Goal: Task Accomplishment & Management: Use online tool/utility

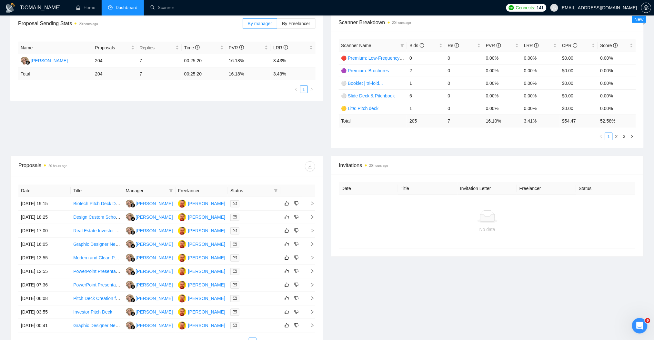
scroll to position [171, 0]
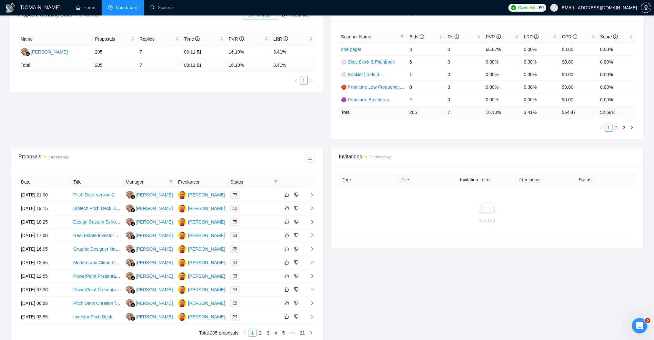
scroll to position [136, 0]
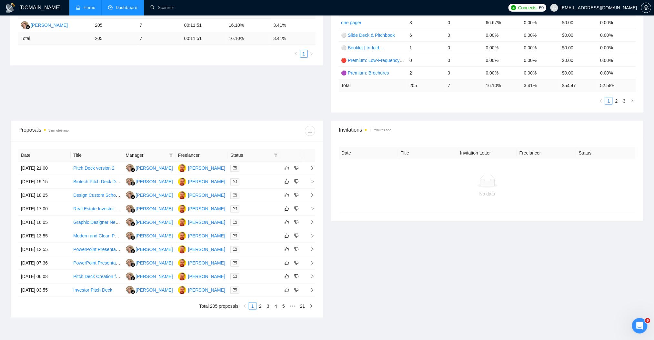
click at [89, 5] on link "Home" at bounding box center [85, 7] width 19 height 5
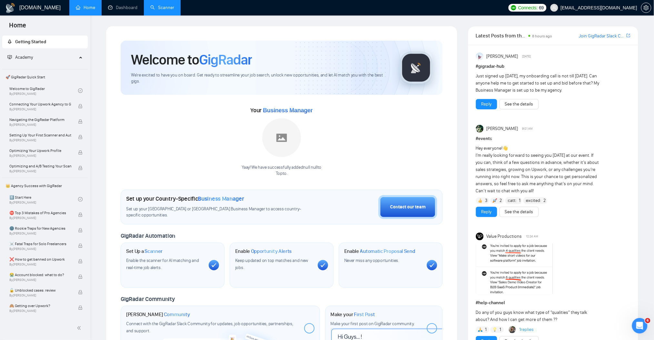
click at [167, 8] on link "Scanner" at bounding box center [162, 7] width 24 height 5
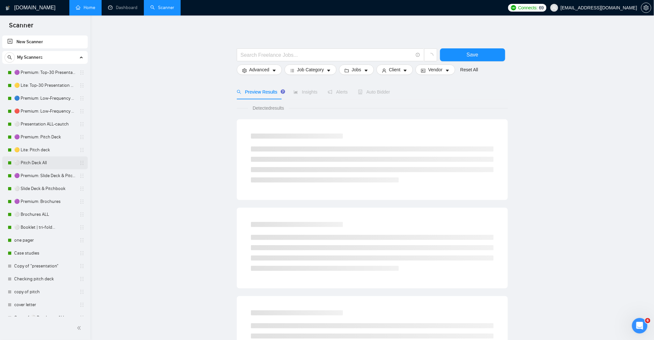
click at [55, 162] on link "⚪ Pitch Deck All" at bounding box center [44, 162] width 61 height 13
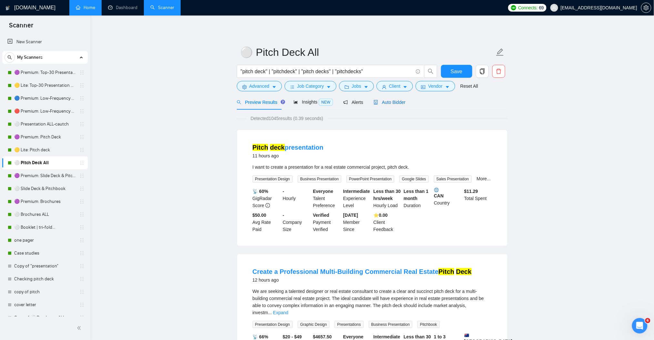
click at [384, 104] on span "Auto Bidder" at bounding box center [390, 102] width 32 height 5
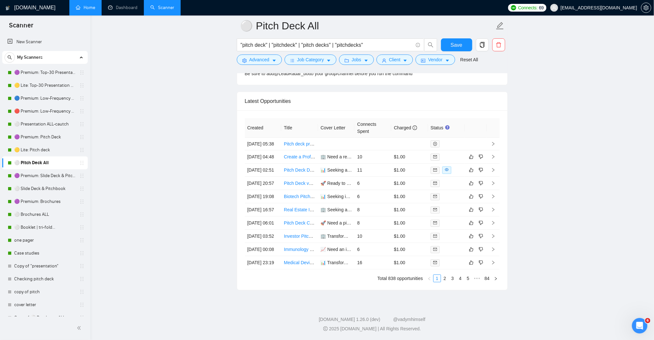
scroll to position [1677, 0]
click at [303, 173] on link "Pitch Deck Designer (Fintech Startup – Quick Polish, 2–3 Hours Work)" at bounding box center [354, 169] width 141 height 5
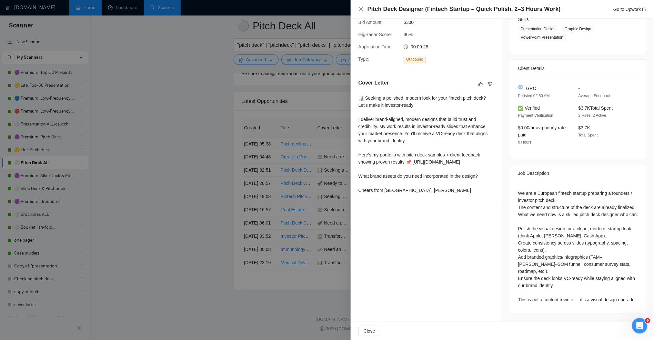
scroll to position [116, 0]
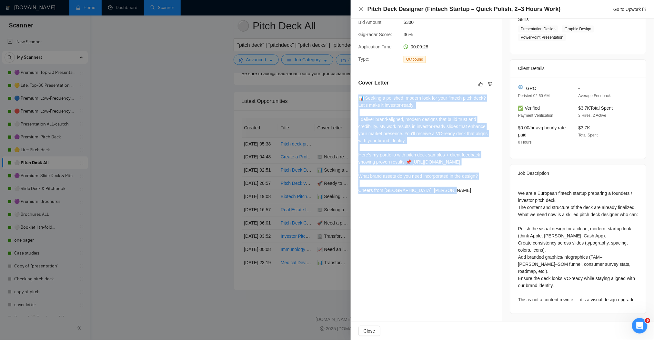
drag, startPoint x: 406, startPoint y: 174, endPoint x: 359, endPoint y: 95, distance: 92.4
click at [359, 95] on div "Cover Letter 📊 Seeking a polished, modern look for your fintech pitch deck? Let…" at bounding box center [426, 137] width 151 height 133
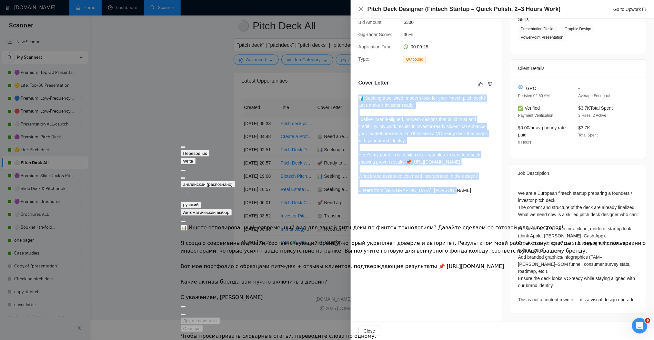
click at [186, 177] on button at bounding box center [183, 178] width 5 height 2
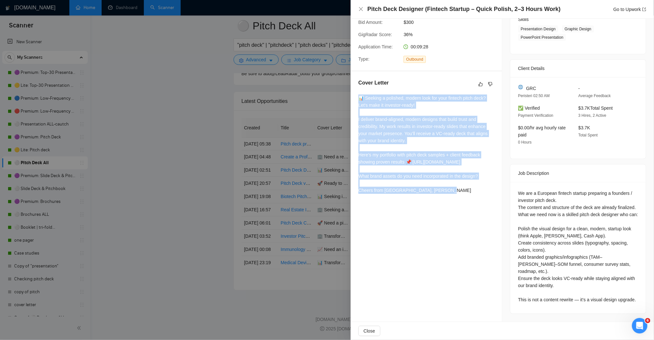
click at [474, 219] on div "Proposal Details Date: 04 Sep, 2025 02:55 Scanner: ⚪ Pitch Deck All Status: Sen…" at bounding box center [427, 115] width 152 height 412
click at [359, 8] on icon "close" at bounding box center [360, 8] width 5 height 5
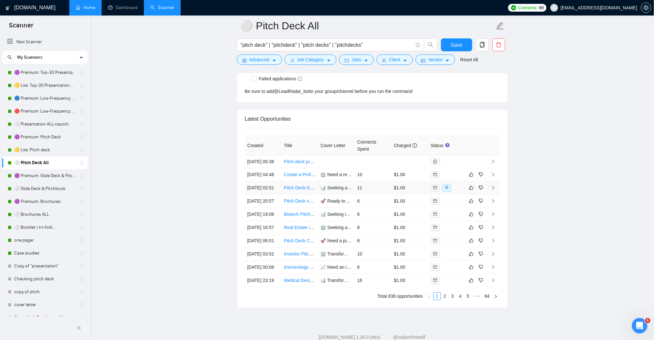
scroll to position [1650, 0]
drag, startPoint x: 38, startPoint y: 123, endPoint x: 73, endPoint y: 144, distance: 40.2
click at [38, 123] on link "⚪ Presentation ALL-cautch" at bounding box center [44, 124] width 61 height 13
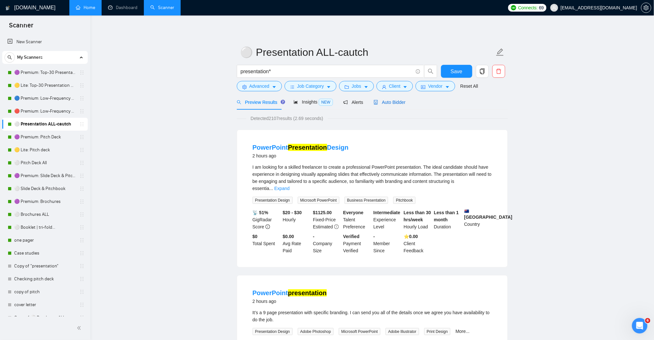
click at [395, 102] on span "Auto Bidder" at bounding box center [390, 102] width 32 height 5
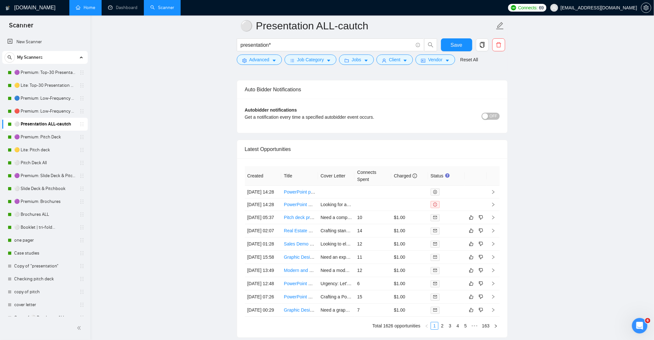
scroll to position [1548, 0]
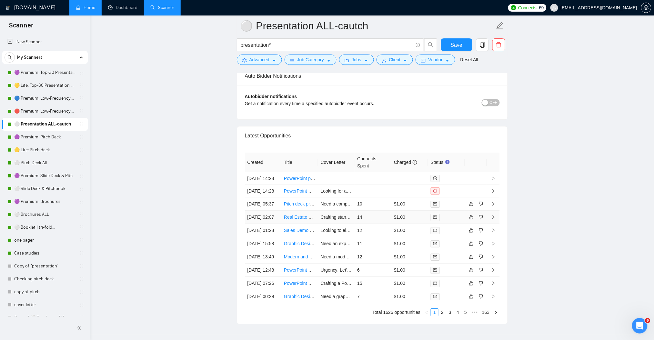
click at [491, 224] on td at bounding box center [493, 217] width 13 height 13
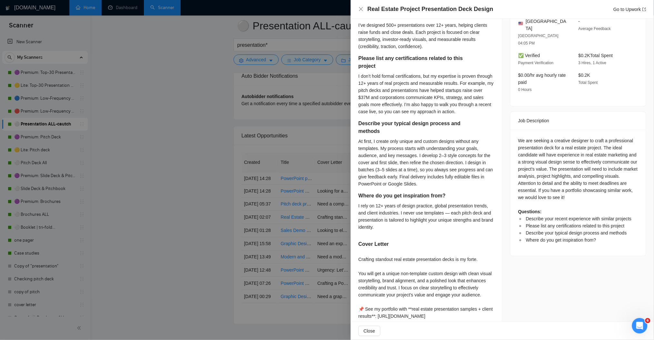
scroll to position [156, 0]
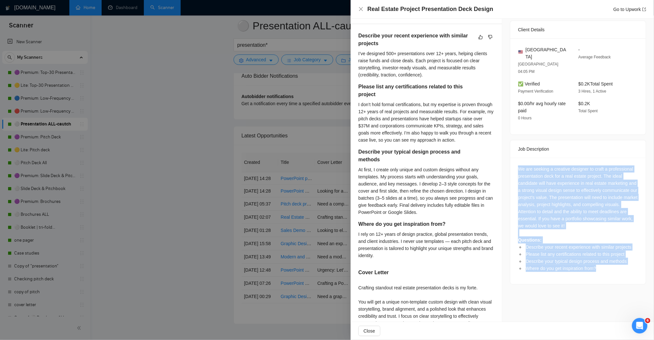
drag, startPoint x: 512, startPoint y: 153, endPoint x: 605, endPoint y: 264, distance: 144.5
click at [605, 264] on div "We are seeking a creative designer to craft a professional presentation deck fo…" at bounding box center [577, 221] width 135 height 126
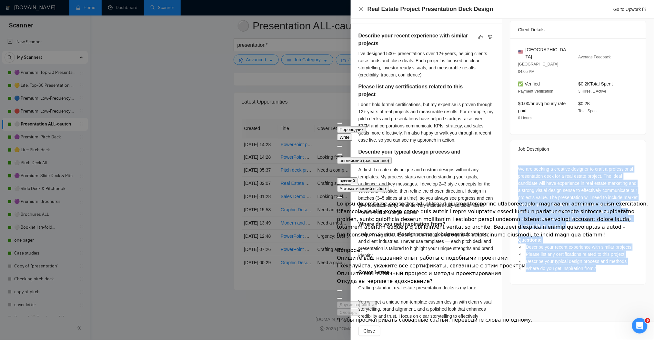
scroll to position [1591, 0]
click at [342, 153] on button at bounding box center [339, 154] width 5 height 2
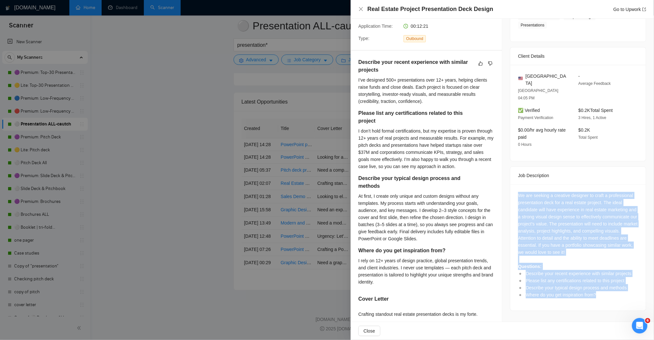
scroll to position [243, 0]
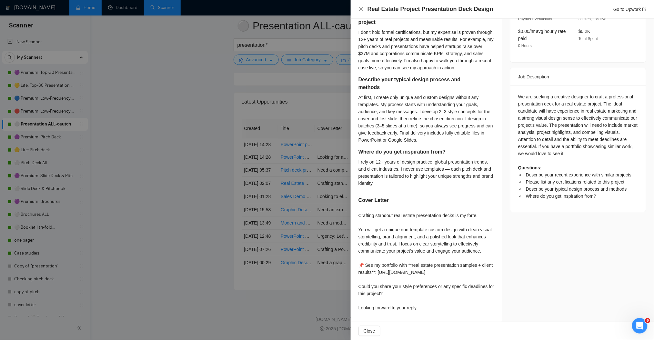
click at [174, 151] on div at bounding box center [327, 170] width 654 height 340
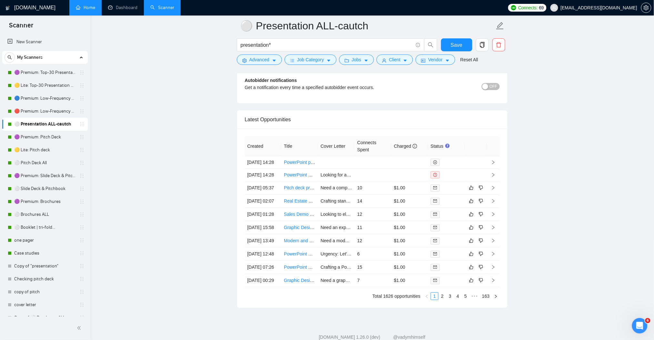
scroll to position [1419, 0]
